Goal: Information Seeking & Learning: Check status

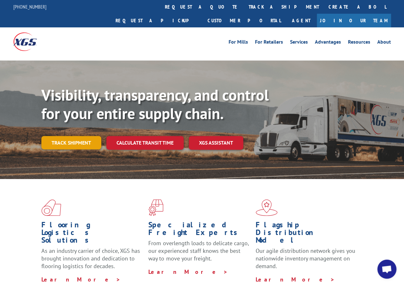
click at [71, 136] on link "Track shipment" at bounding box center [71, 142] width 60 height 13
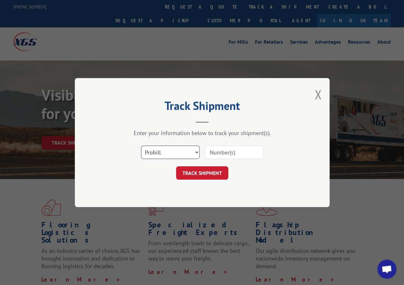
click at [170, 151] on select "Select category... Probill BOL PO" at bounding box center [170, 151] width 59 height 13
select select "bol"
click at [141, 145] on select "Select category... Probill BOL PO" at bounding box center [170, 151] width 59 height 13
click at [230, 148] on input at bounding box center [233, 151] width 59 height 13
type input "77187"
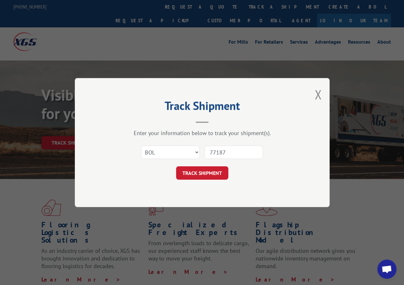
click button "TRACK SHIPMENT" at bounding box center [202, 172] width 52 height 13
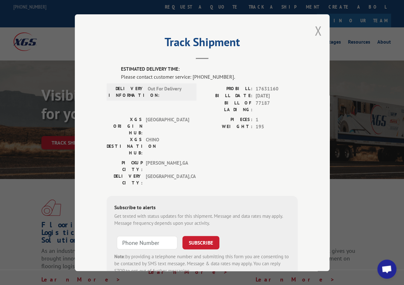
click at [318, 25] on button "Close modal" at bounding box center [317, 30] width 7 height 17
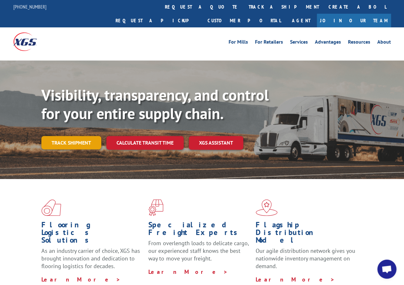
click at [92, 136] on link "Track shipment" at bounding box center [71, 142] width 60 height 13
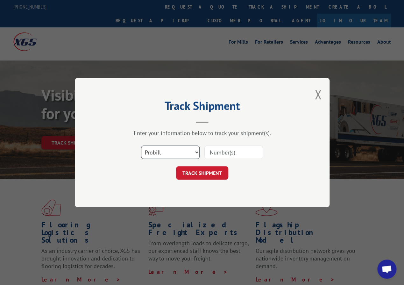
click at [159, 154] on select "Select category... Probill BOL PO" at bounding box center [170, 151] width 59 height 13
select select "bol"
click at [141, 145] on select "Select category... Probill BOL PO" at bounding box center [170, 151] width 59 height 13
click at [218, 150] on input at bounding box center [233, 151] width 59 height 13
type input "835351160"
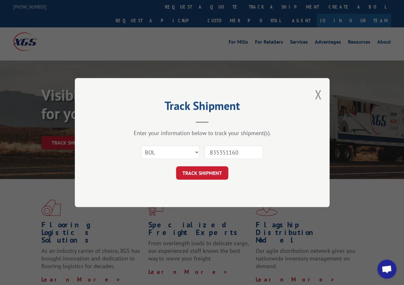
click button "TRACK SHIPMENT" at bounding box center [202, 172] width 52 height 13
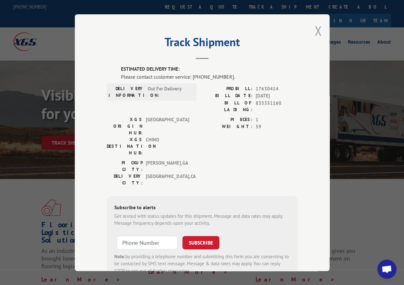
click at [314, 30] on button "Close modal" at bounding box center [317, 30] width 7 height 17
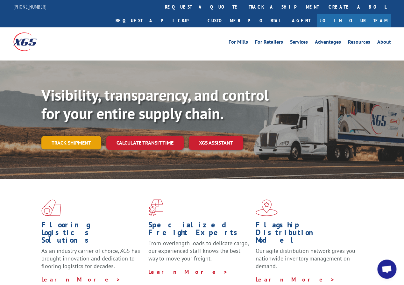
click at [77, 136] on link "Track shipment" at bounding box center [71, 142] width 60 height 13
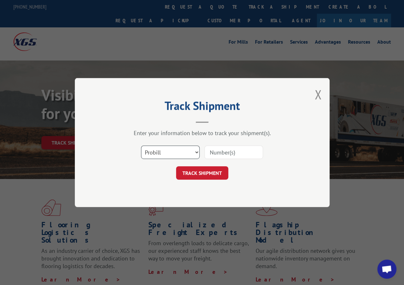
click at [156, 155] on select "Select category... Probill BOL PO" at bounding box center [170, 151] width 59 height 13
select select "bol"
click at [141, 145] on select "Select category... Probill BOL PO" at bounding box center [170, 151] width 59 height 13
click at [215, 152] on input at bounding box center [233, 151] width 59 height 13
type input "816191"
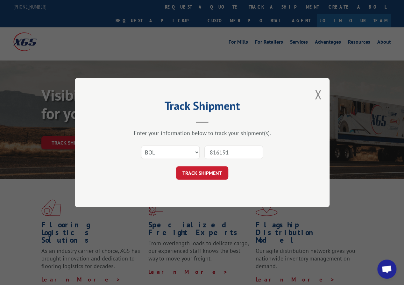
click button "TRACK SHIPMENT" at bounding box center [202, 172] width 52 height 13
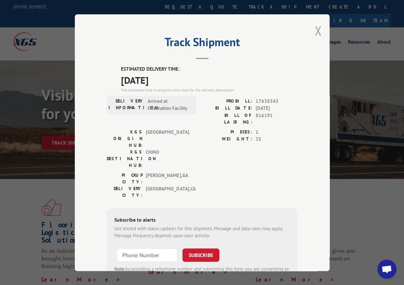
click at [316, 28] on button "Close modal" at bounding box center [317, 30] width 7 height 17
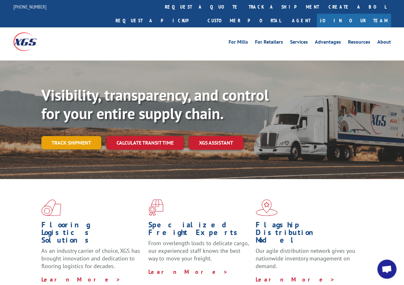
click at [66, 136] on link "Track shipment" at bounding box center [71, 142] width 60 height 13
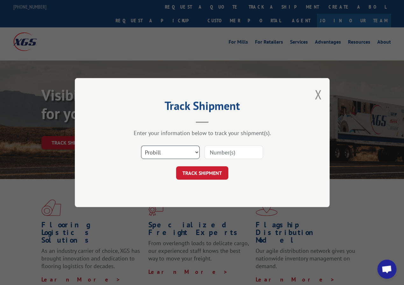
click at [155, 152] on select "Select category... Probill BOL PO" at bounding box center [170, 151] width 59 height 13
select select "bol"
click at [141, 145] on select "Select category... Probill BOL PO" at bounding box center [170, 151] width 59 height 13
click at [226, 148] on input at bounding box center [233, 151] width 59 height 13
type input "7037011"
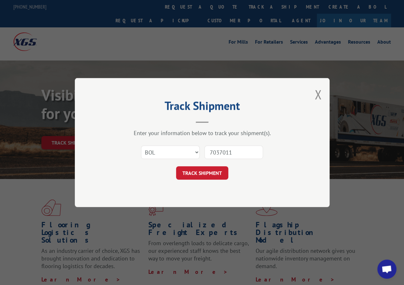
click button "TRACK SHIPMENT" at bounding box center [202, 172] width 52 height 13
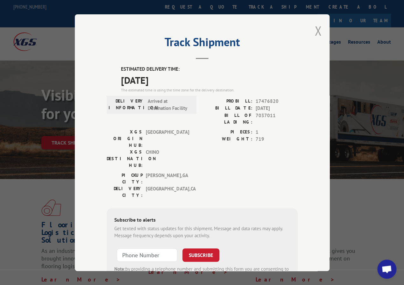
click at [317, 30] on button "Close modal" at bounding box center [317, 30] width 7 height 17
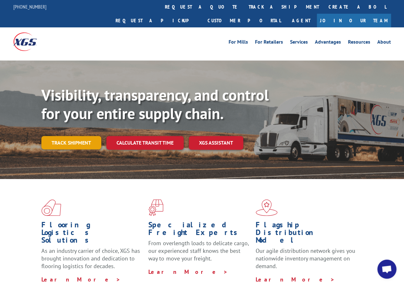
click at [79, 136] on link "Track shipment" at bounding box center [71, 142] width 60 height 13
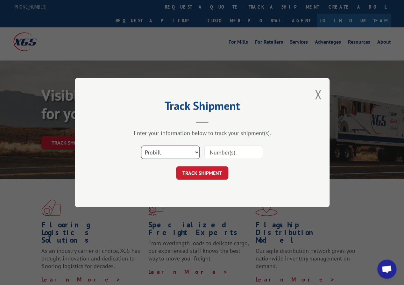
click at [156, 155] on select "Select category... Probill BOL PO" at bounding box center [170, 151] width 59 height 13
select select "bol"
click at [141, 145] on select "Select category... Probill BOL PO" at bounding box center [170, 151] width 59 height 13
click at [207, 154] on input at bounding box center [233, 151] width 59 height 13
type input "3390276"
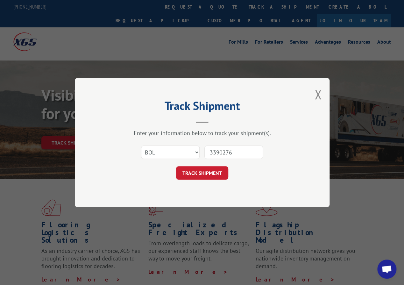
click button "TRACK SHIPMENT" at bounding box center [202, 172] width 52 height 13
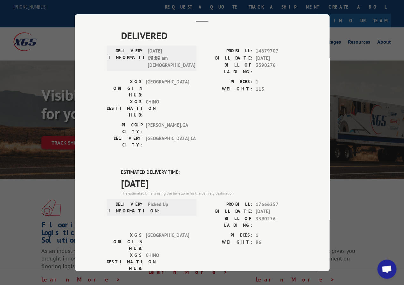
scroll to position [64, 0]
